Goal: Find specific page/section: Find specific page/section

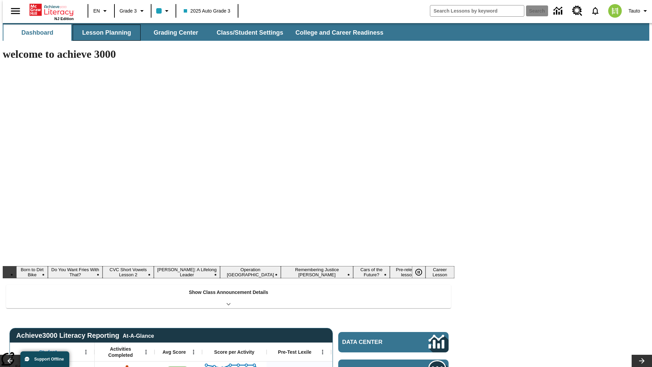
click at [104, 33] on button "Lesson Planning" at bounding box center [107, 32] width 68 height 16
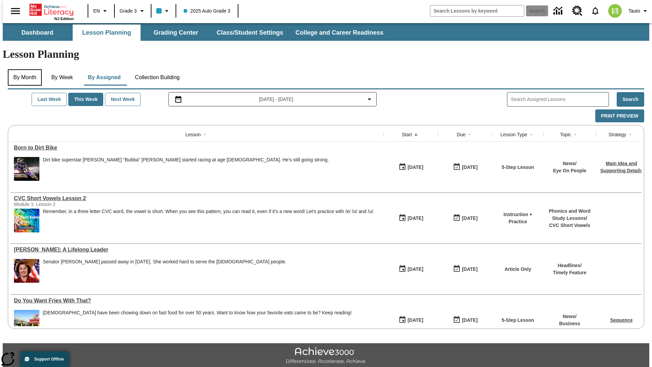
click at [23, 69] on button "By Month" at bounding box center [25, 77] width 34 height 16
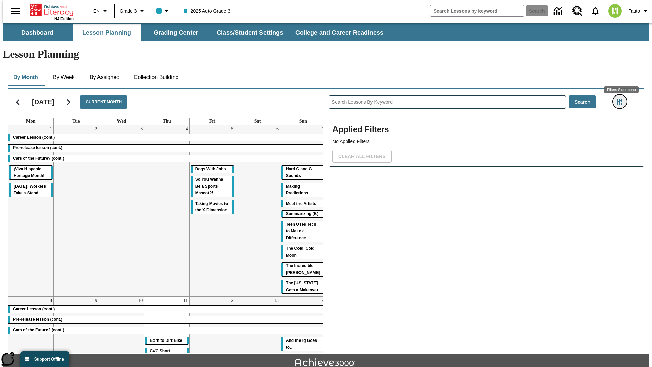
click at [622, 99] on icon "Filters Side menu" at bounding box center [620, 102] width 6 height 6
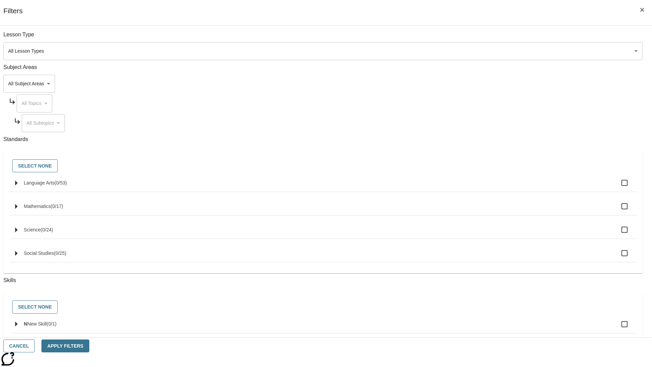
click at [489, 51] on body "Skip to main content NJ Edition EN Grade 3 2025 Auto Grade 3 Search 0 Tauto Das…" at bounding box center [326, 210] width 647 height 375
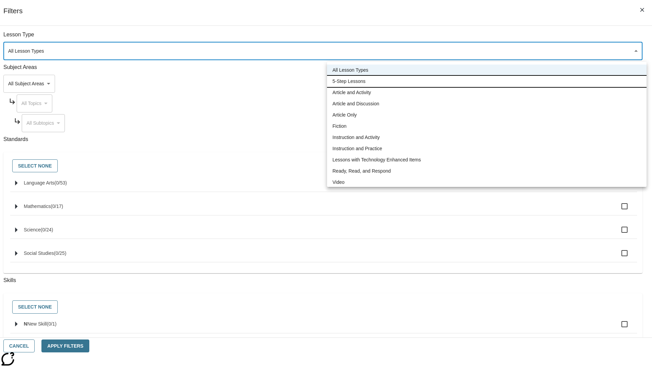
click at [487, 81] on li "5-Step Lessons" at bounding box center [487, 81] width 320 height 11
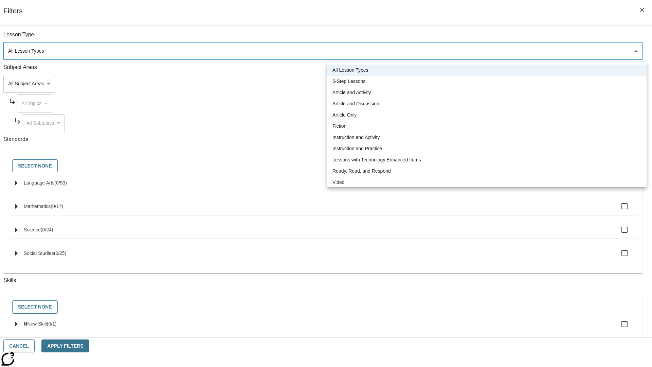
type input "1"
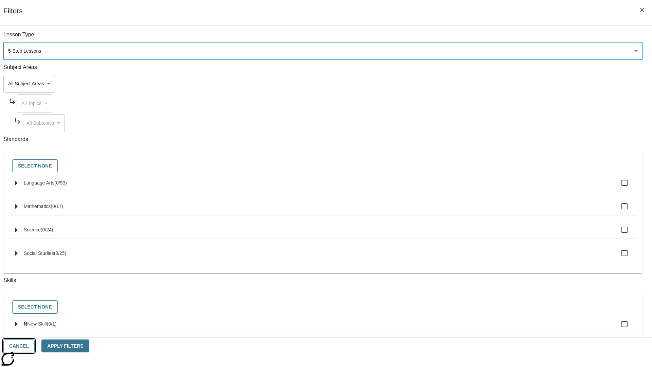
click at [35, 346] on button "Cancel" at bounding box center [18, 345] width 31 height 13
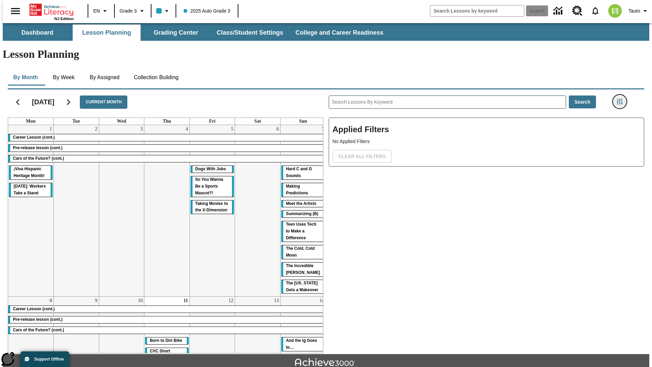
click at [622, 99] on icon "Filters Side menu" at bounding box center [620, 102] width 6 height 6
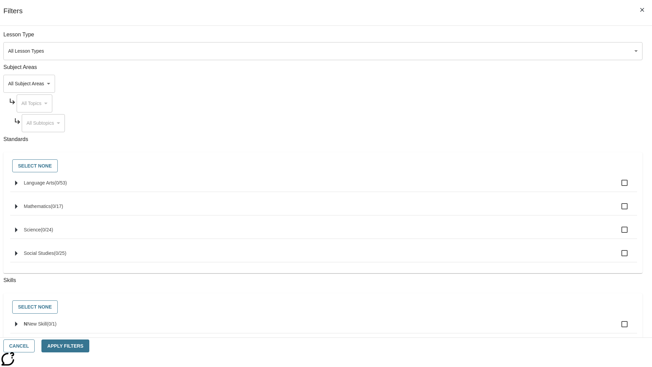
click at [489, 51] on body "Skip to main content NJ Edition EN Grade 3 2025 Auto Grade 3 Search 0 Tauto Das…" at bounding box center [326, 210] width 647 height 375
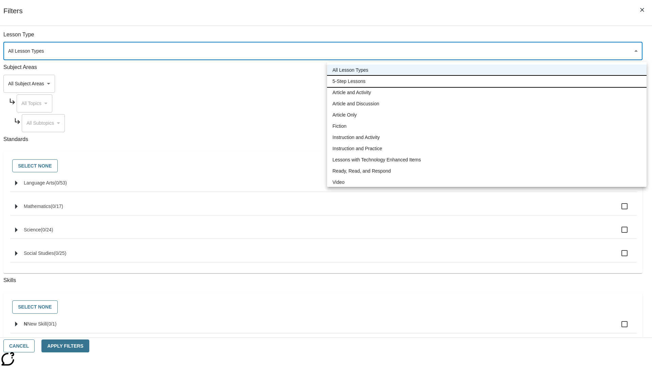
click at [487, 81] on li "5-Step Lessons" at bounding box center [487, 81] width 320 height 11
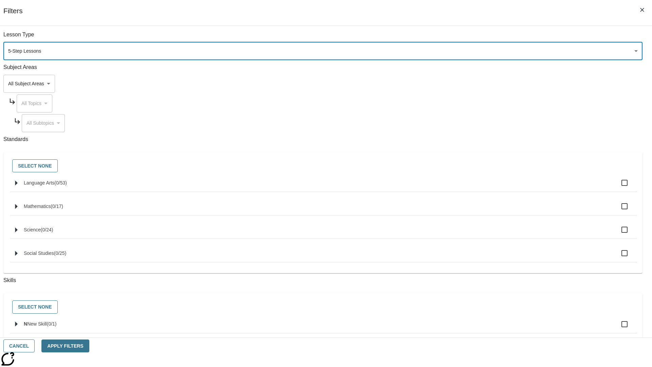
type input "1"
click at [89, 346] on button "Apply Filters" at bounding box center [65, 345] width 48 height 13
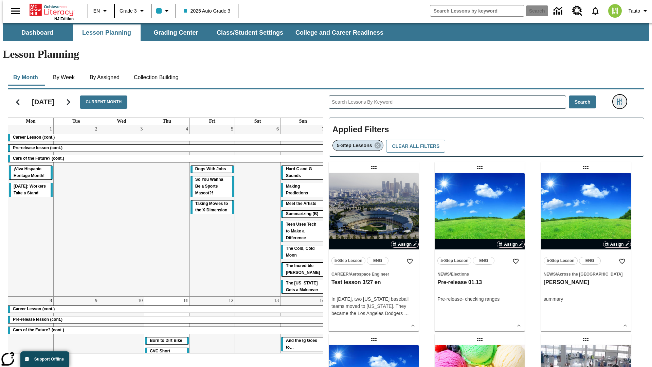
click at [622, 99] on icon "Filters Side menu" at bounding box center [620, 102] width 6 height 6
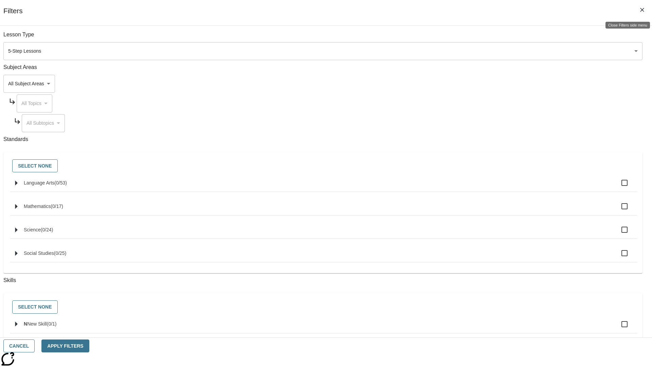
click at [643, 10] on icon "Close Filters side menu" at bounding box center [643, 10] width 4 height 4
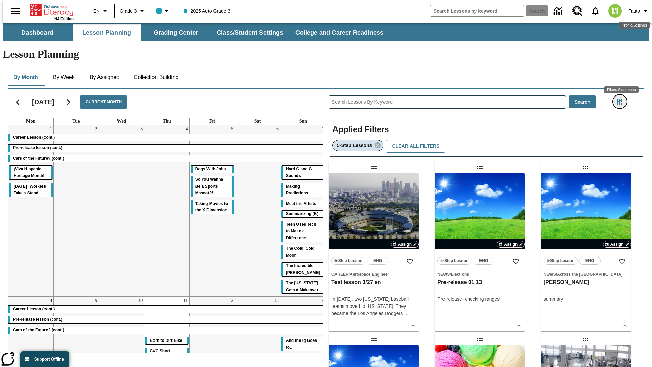
click at [622, 99] on icon "Filters Side menu" at bounding box center [620, 102] width 6 height 6
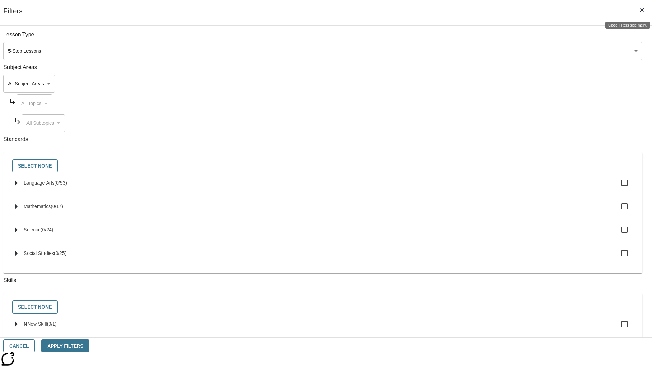
click at [643, 10] on icon "Close Filters side menu" at bounding box center [643, 10] width 4 height 4
click at [622, 99] on icon "Filters Side menu" at bounding box center [620, 102] width 6 height 6
click at [35, 346] on button "Cancel" at bounding box center [18, 345] width 31 height 13
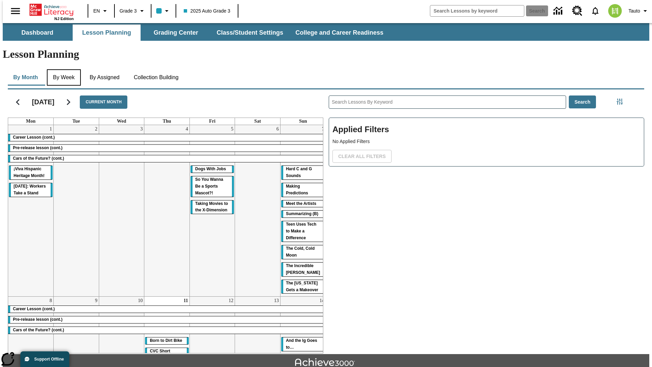
click at [63, 69] on button "By Week" at bounding box center [64, 77] width 34 height 16
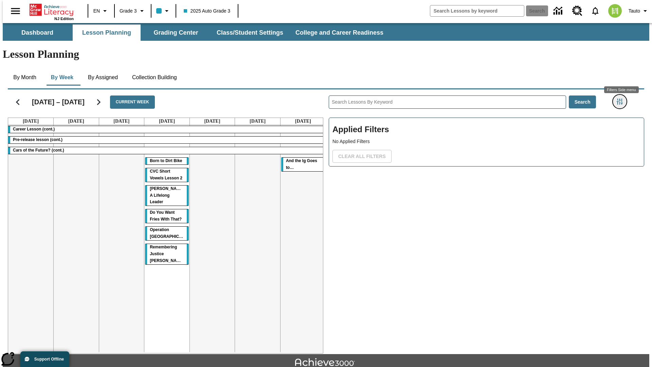
click at [622, 99] on icon "Filters Side menu" at bounding box center [620, 102] width 6 height 6
